Goal: Task Accomplishment & Management: Use online tool/utility

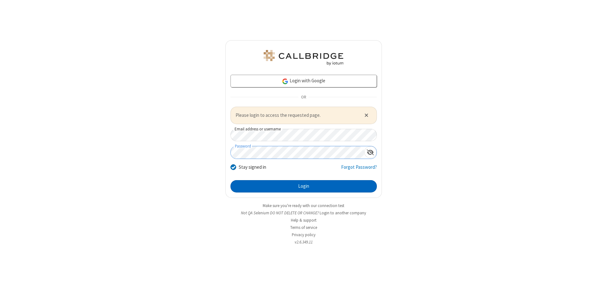
click at [303, 186] on button "Login" at bounding box center [303, 186] width 146 height 13
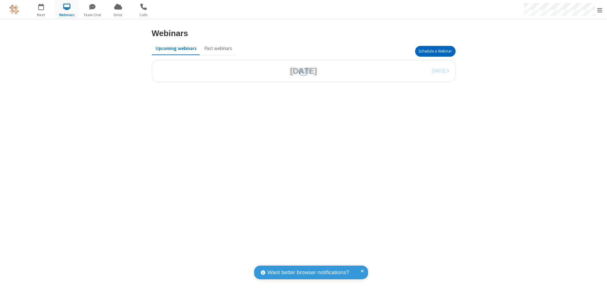
click at [435, 51] on button "Schedule a Webinar" at bounding box center [435, 51] width 40 height 11
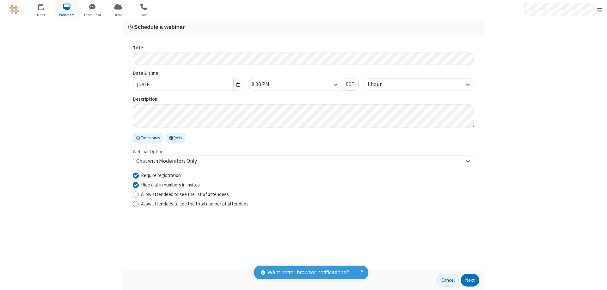
click at [136, 175] on input "Require registration" at bounding box center [136, 175] width 6 height 7
checkbox input "false"
click at [470, 280] on button "Next" at bounding box center [470, 279] width 18 height 13
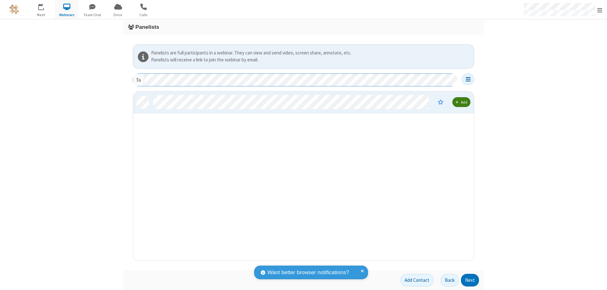
scroll to position [164, 336]
click at [470, 280] on button "Next" at bounding box center [470, 279] width 18 height 13
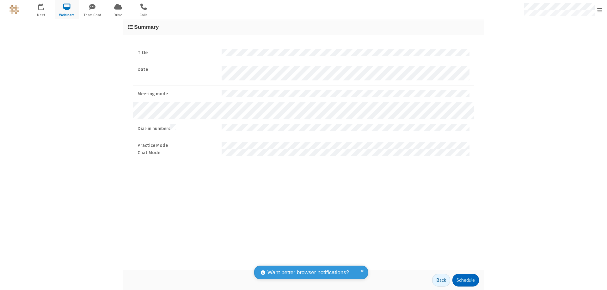
click at [465, 280] on button "Schedule" at bounding box center [465, 279] width 27 height 13
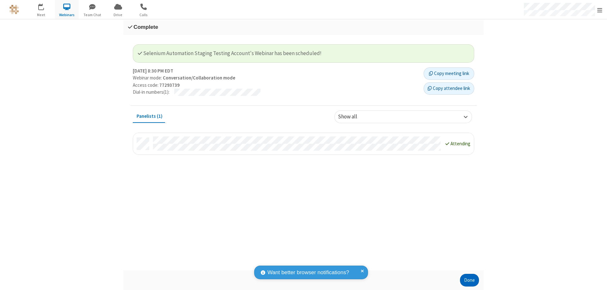
click at [469, 280] on button "Done" at bounding box center [469, 279] width 19 height 13
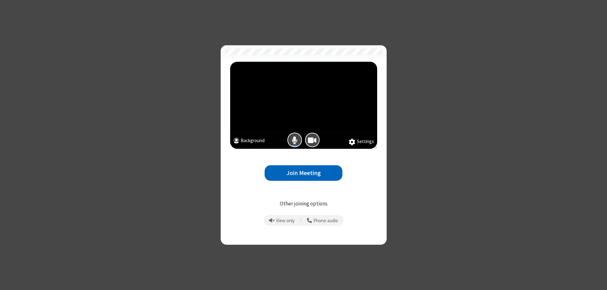
click at [303, 173] on button "Join Meeting" at bounding box center [304, 172] width 78 height 15
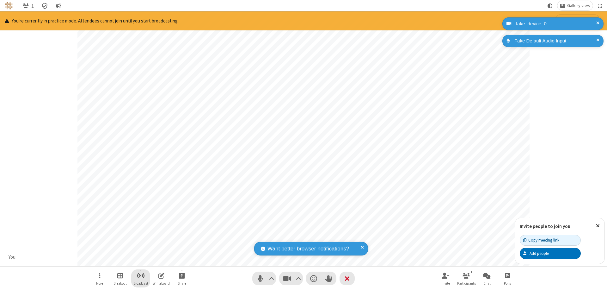
click at [140, 275] on span "Start broadcast" at bounding box center [141, 275] width 8 height 8
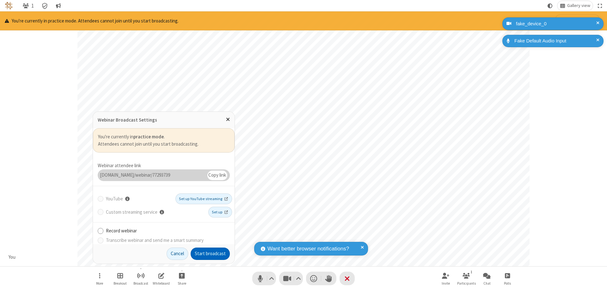
click at [210, 253] on button "Start broadcast" at bounding box center [210, 253] width 39 height 13
